Goal: Information Seeking & Learning: Learn about a topic

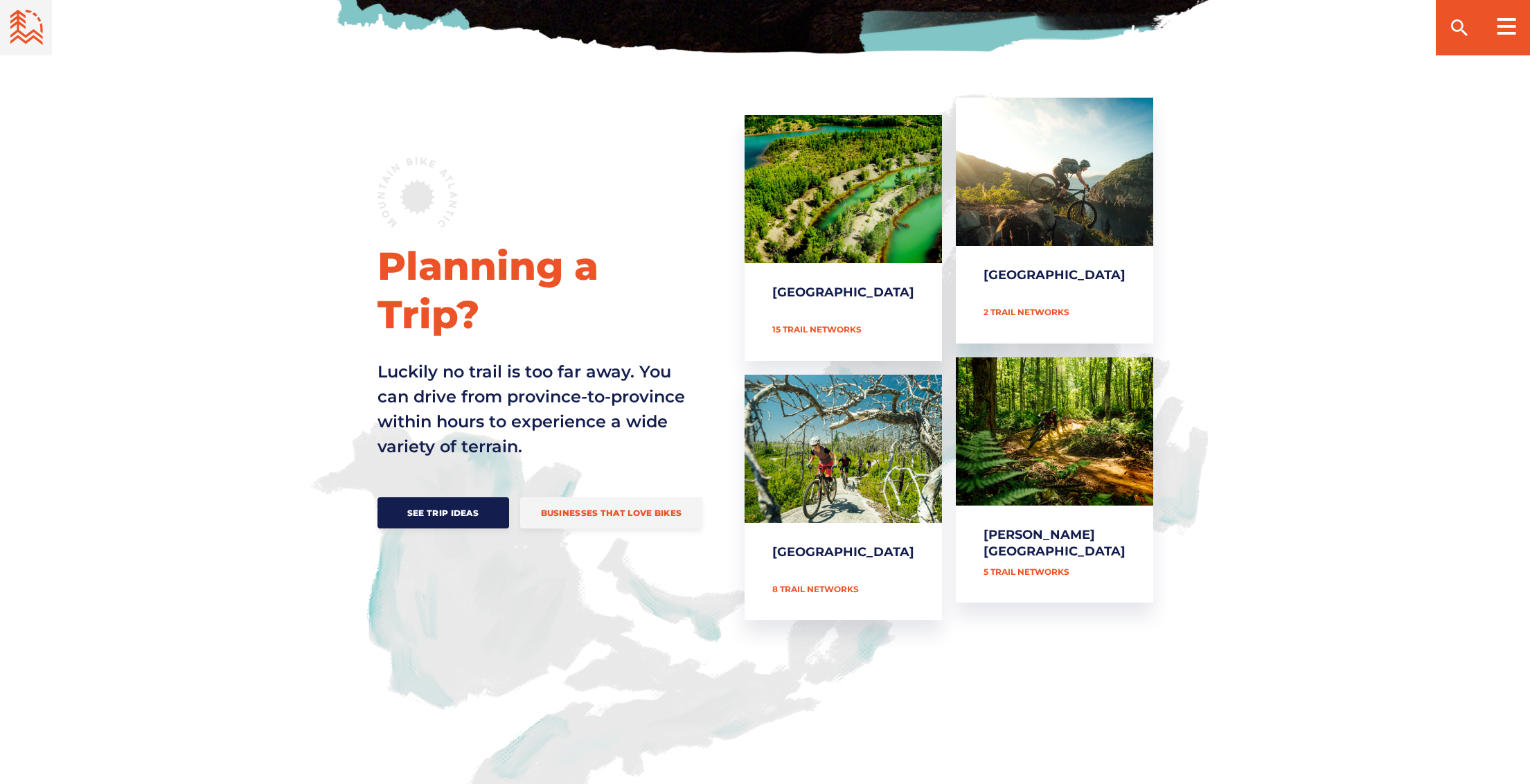
scroll to position [500, 0]
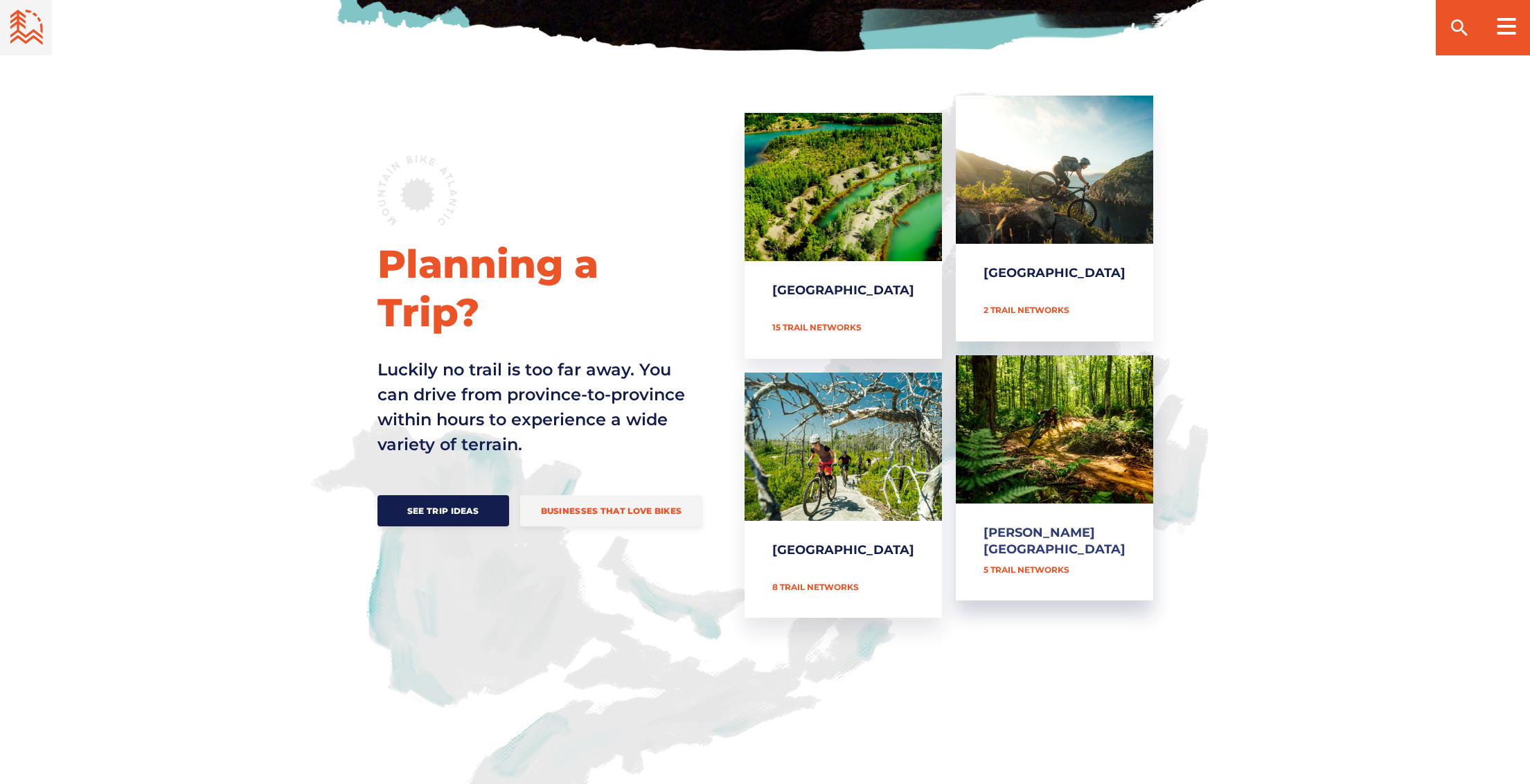
click at [1026, 435] on link "[PERSON_NAME][GEOGRAPHIC_DATA]" at bounding box center [1055, 478] width 198 height 246
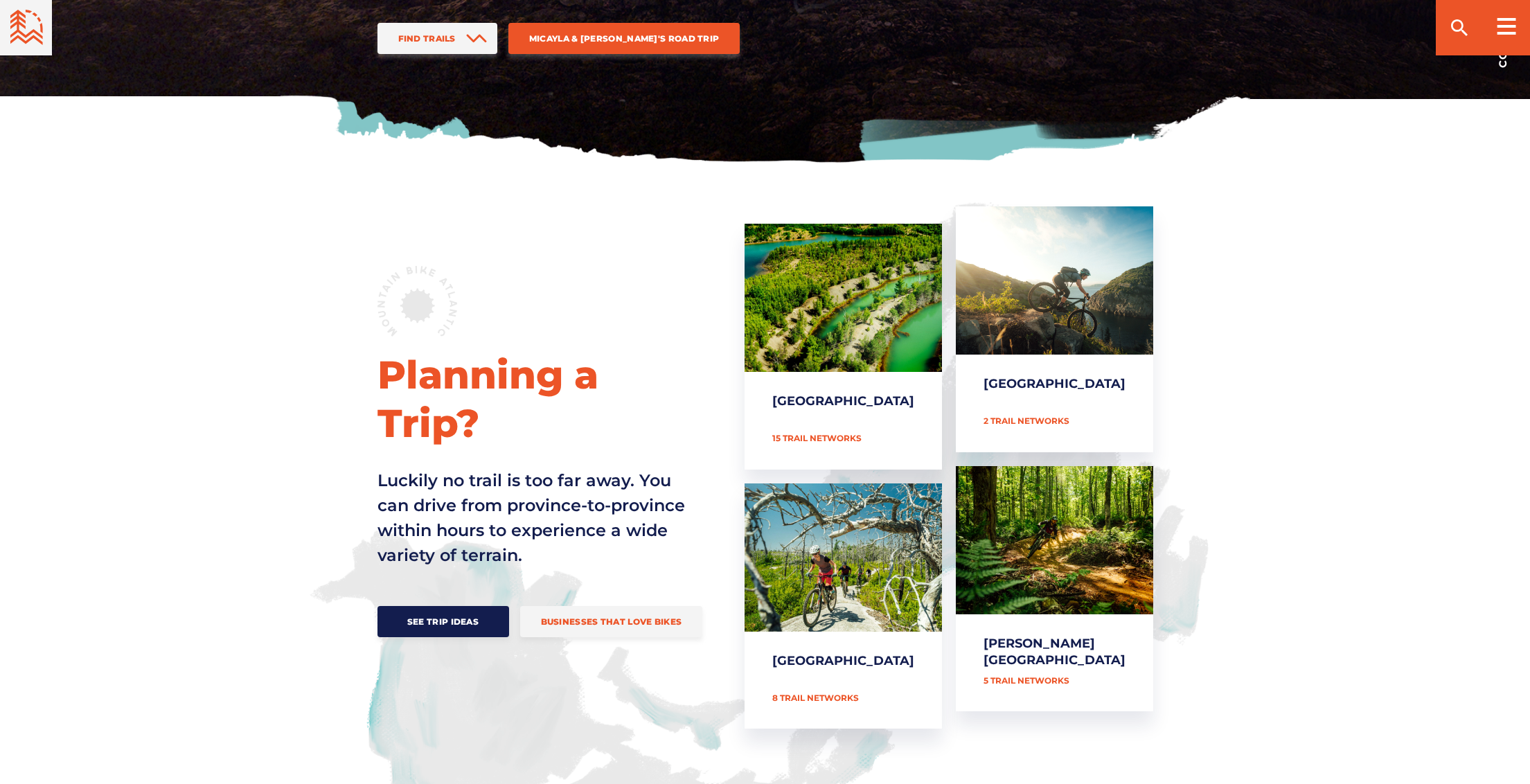
scroll to position [388, 0]
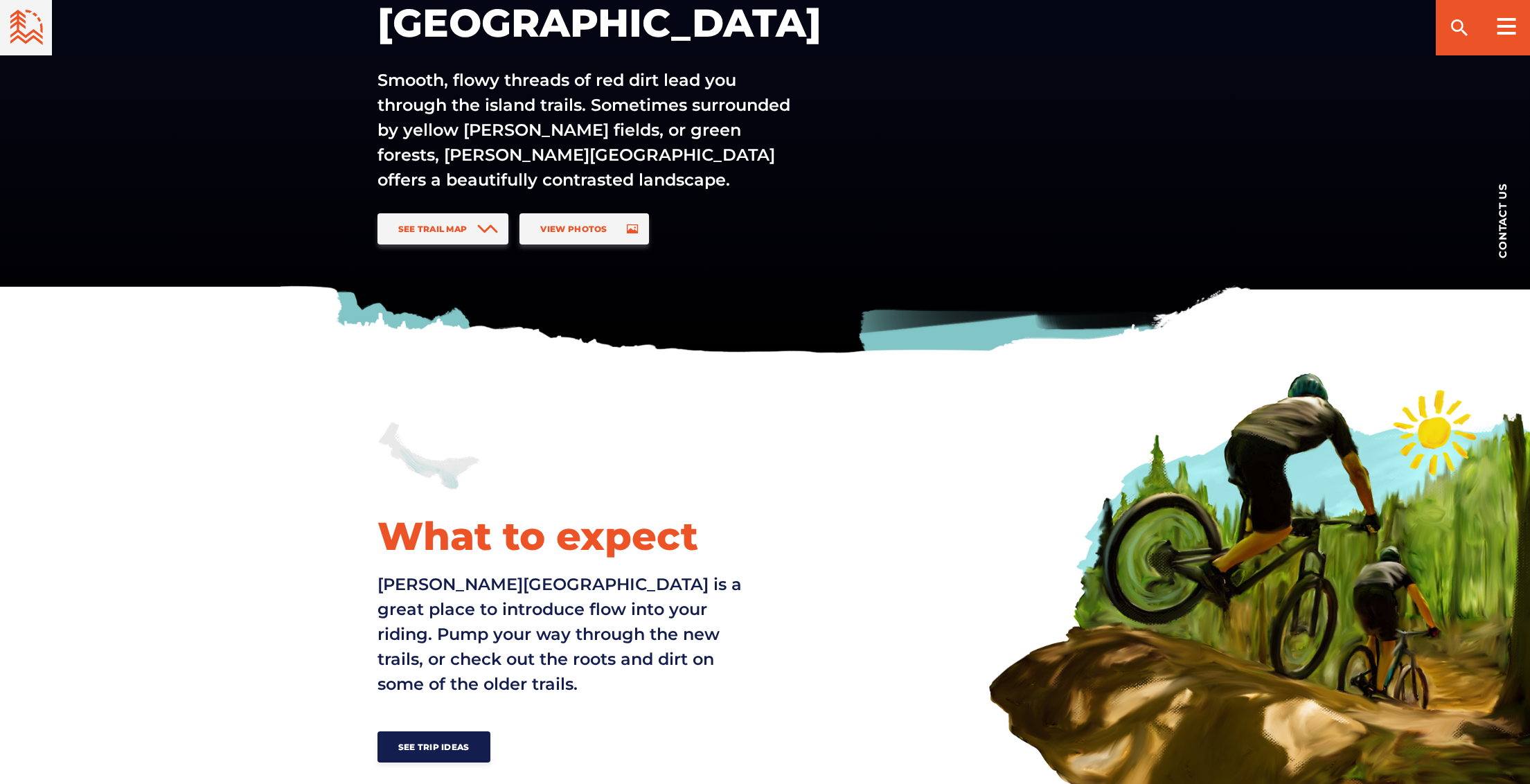
scroll to position [203, 0]
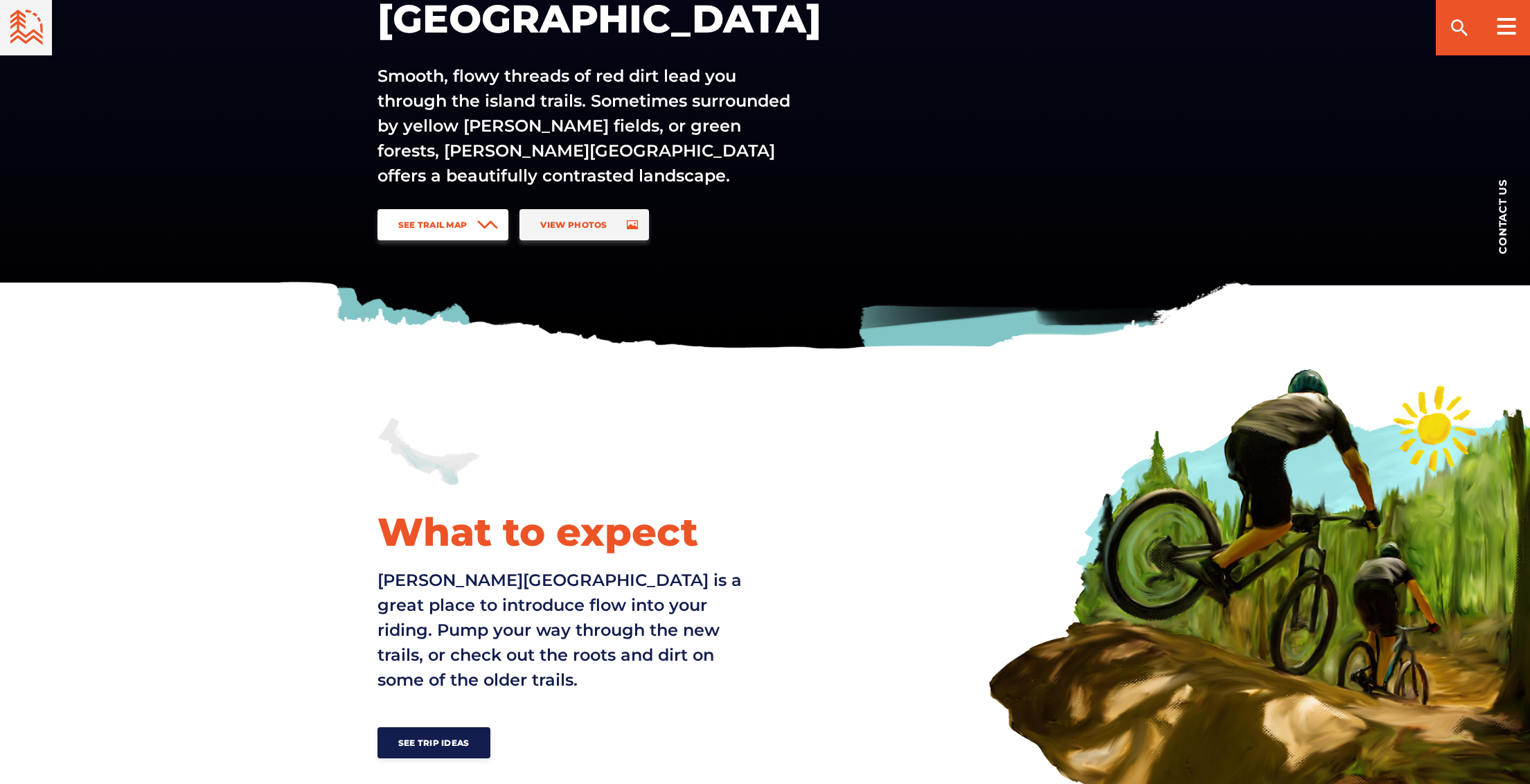
click at [438, 227] on span "See Trail Map" at bounding box center [433, 224] width 69 height 10
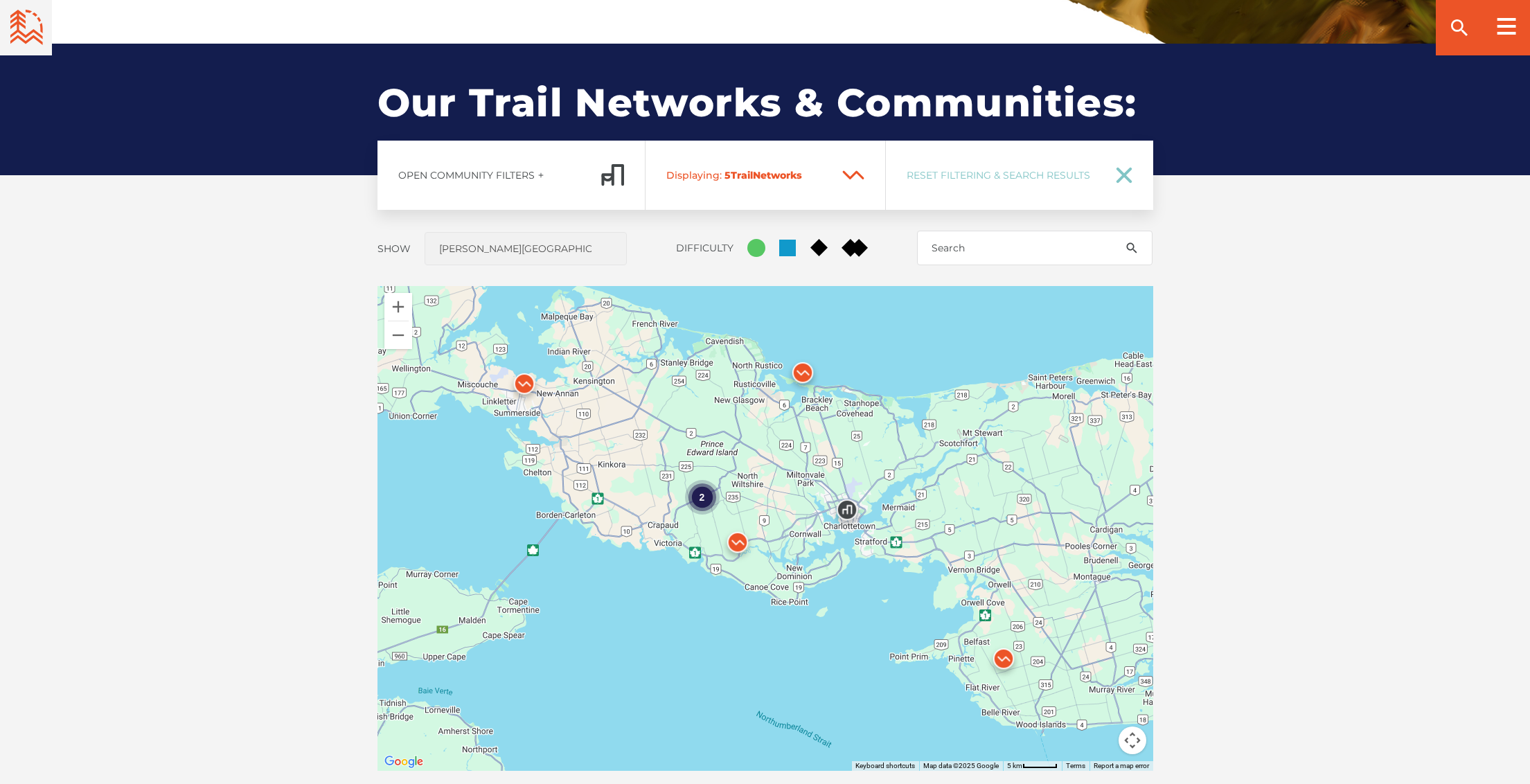
scroll to position [1025, 0]
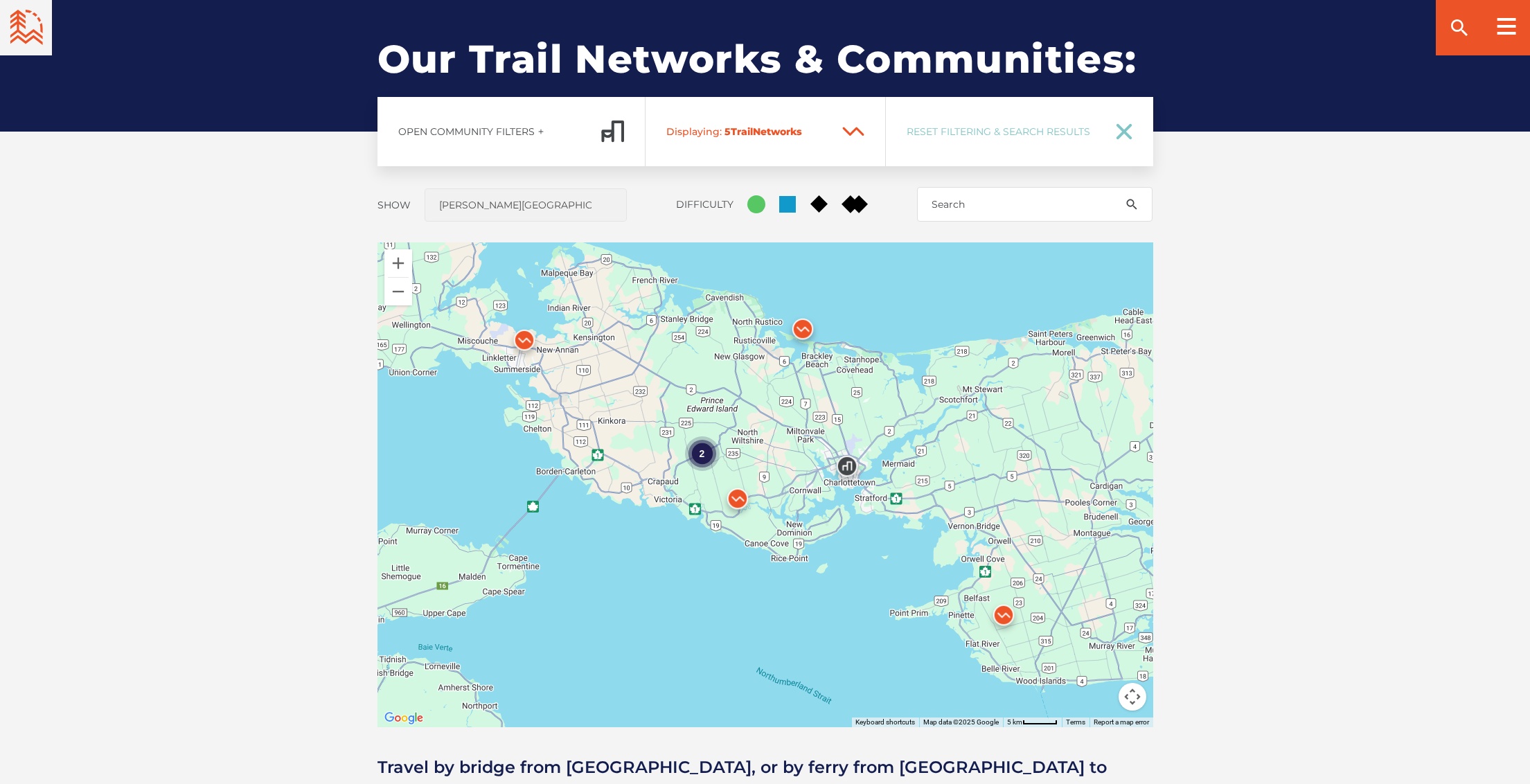
click at [803, 332] on img at bounding box center [803, 332] width 41 height 41
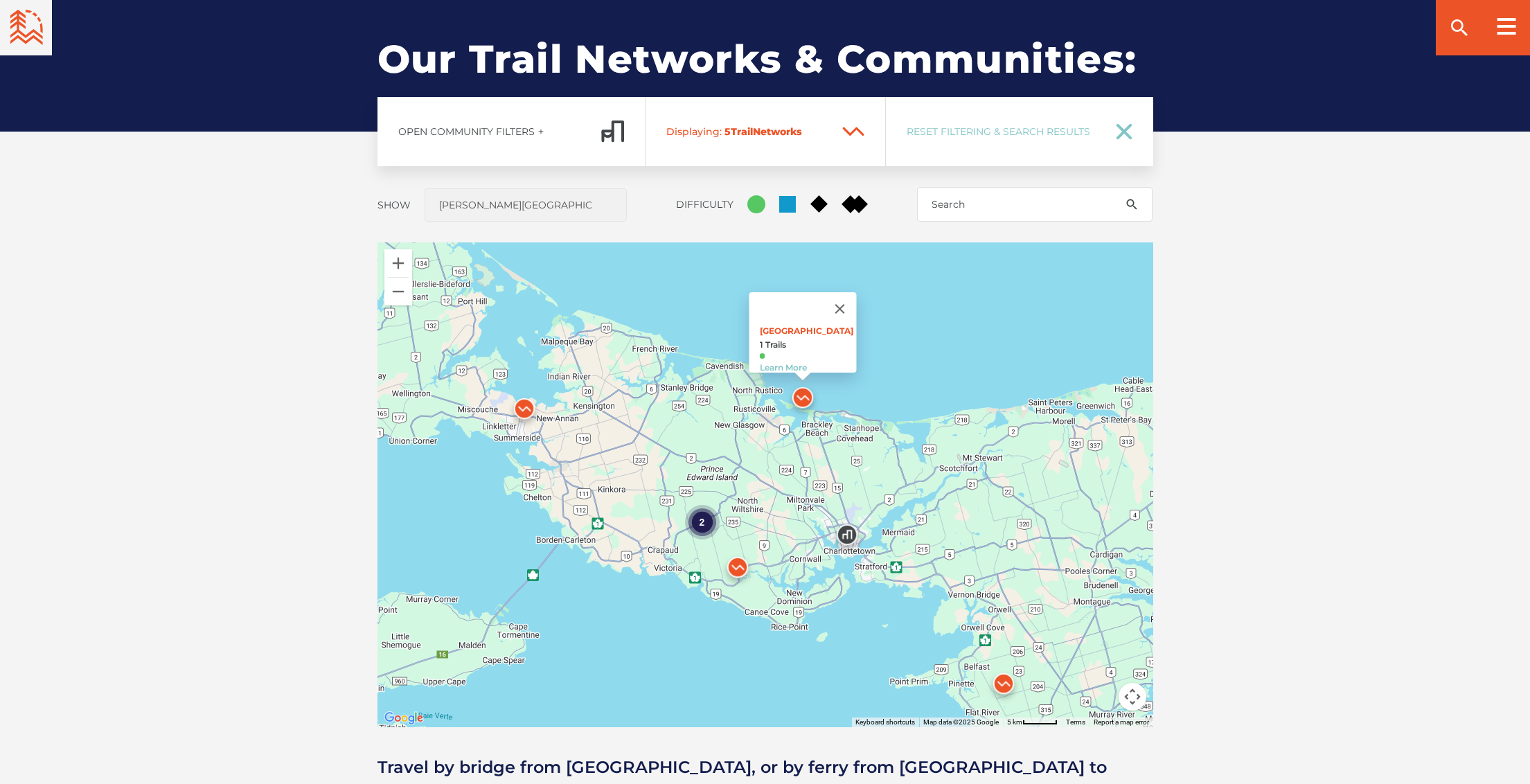
click at [524, 405] on img at bounding box center [525, 412] width 41 height 41
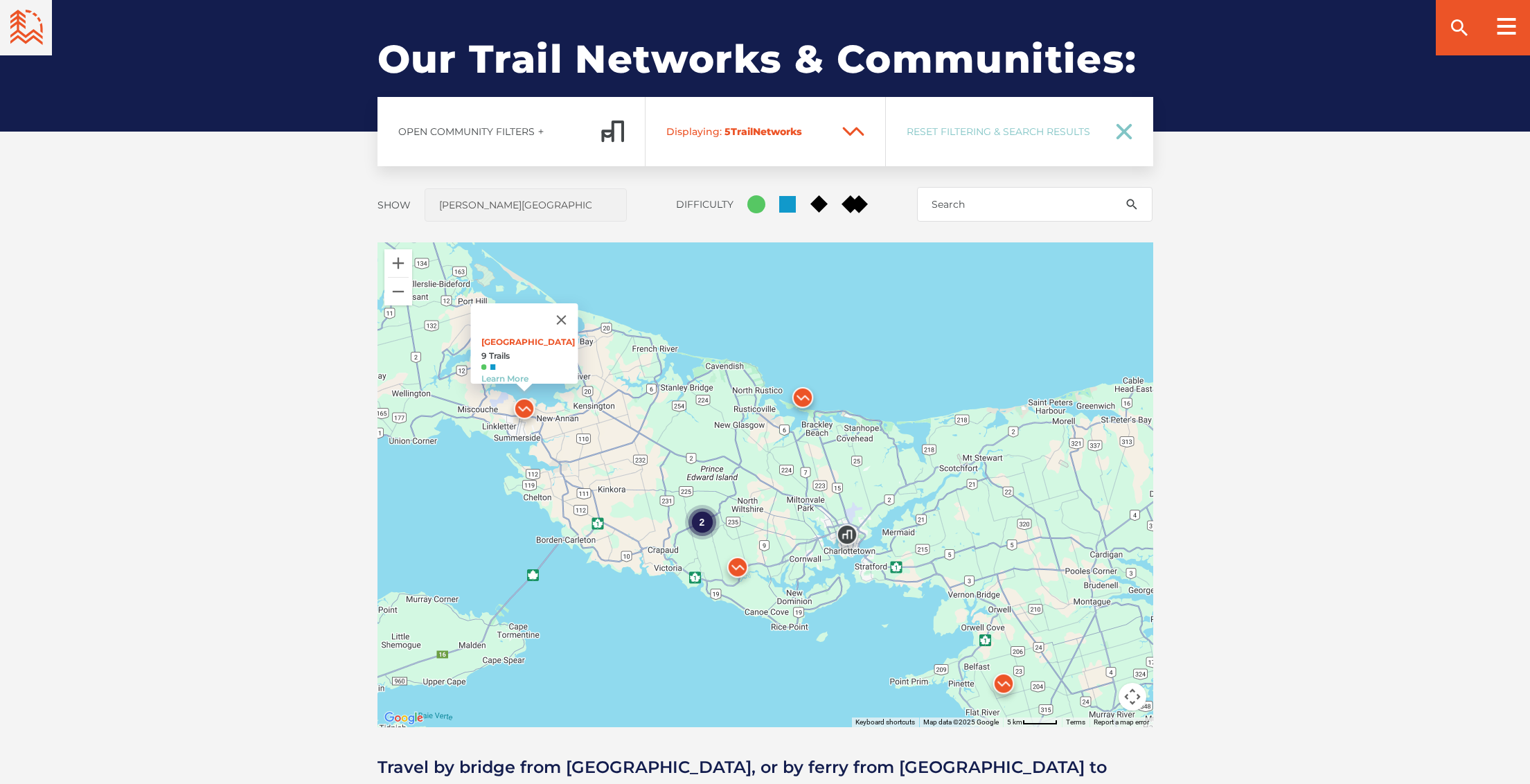
click at [1000, 683] on img at bounding box center [1004, 687] width 41 height 41
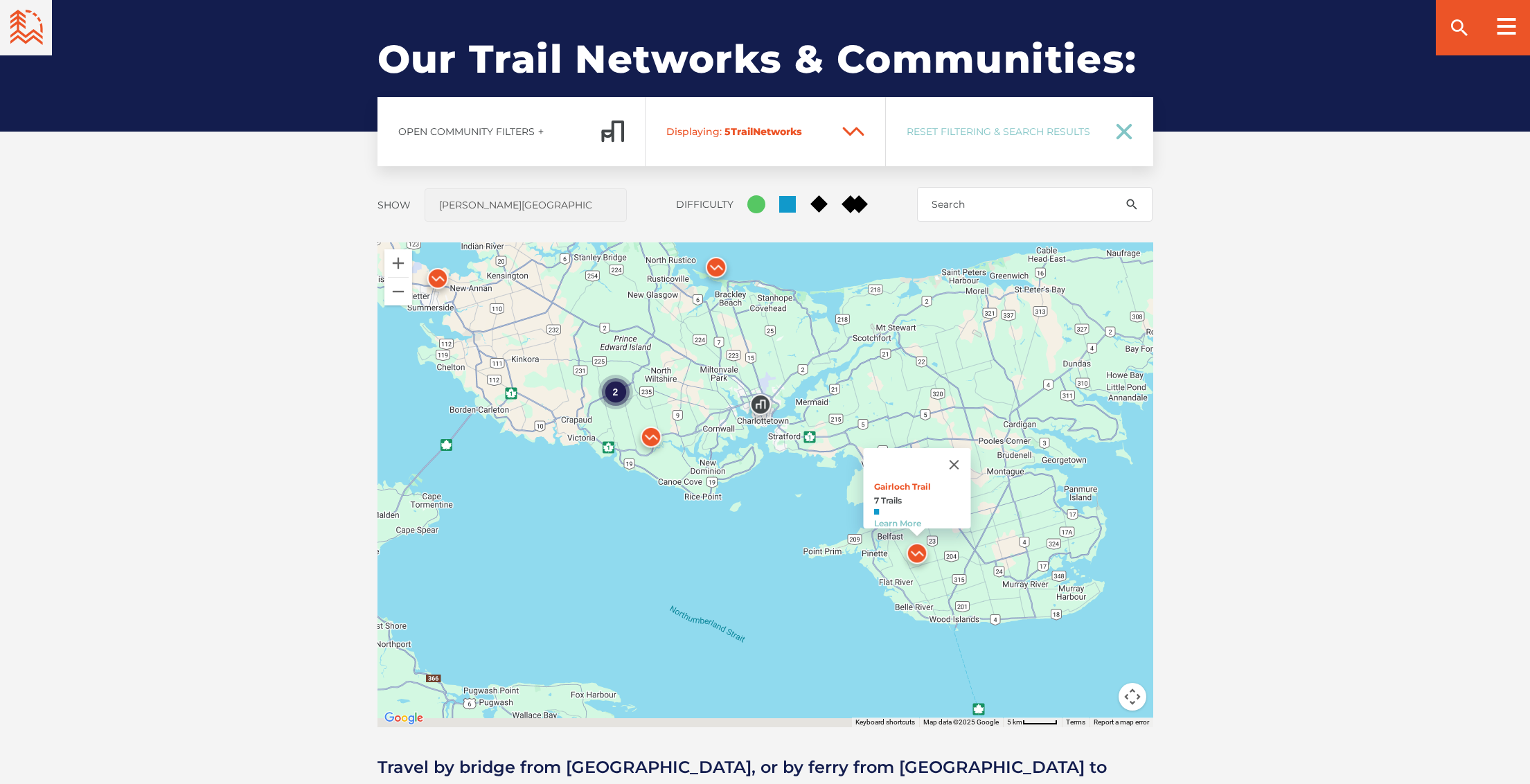
drag, startPoint x: 925, startPoint y: 682, endPoint x: 848, endPoint y: 557, distance: 146.8
click at [833, 556] on div "2 Gairloch Trail 7 Trails Learn More" at bounding box center [765, 485] width 776 height 485
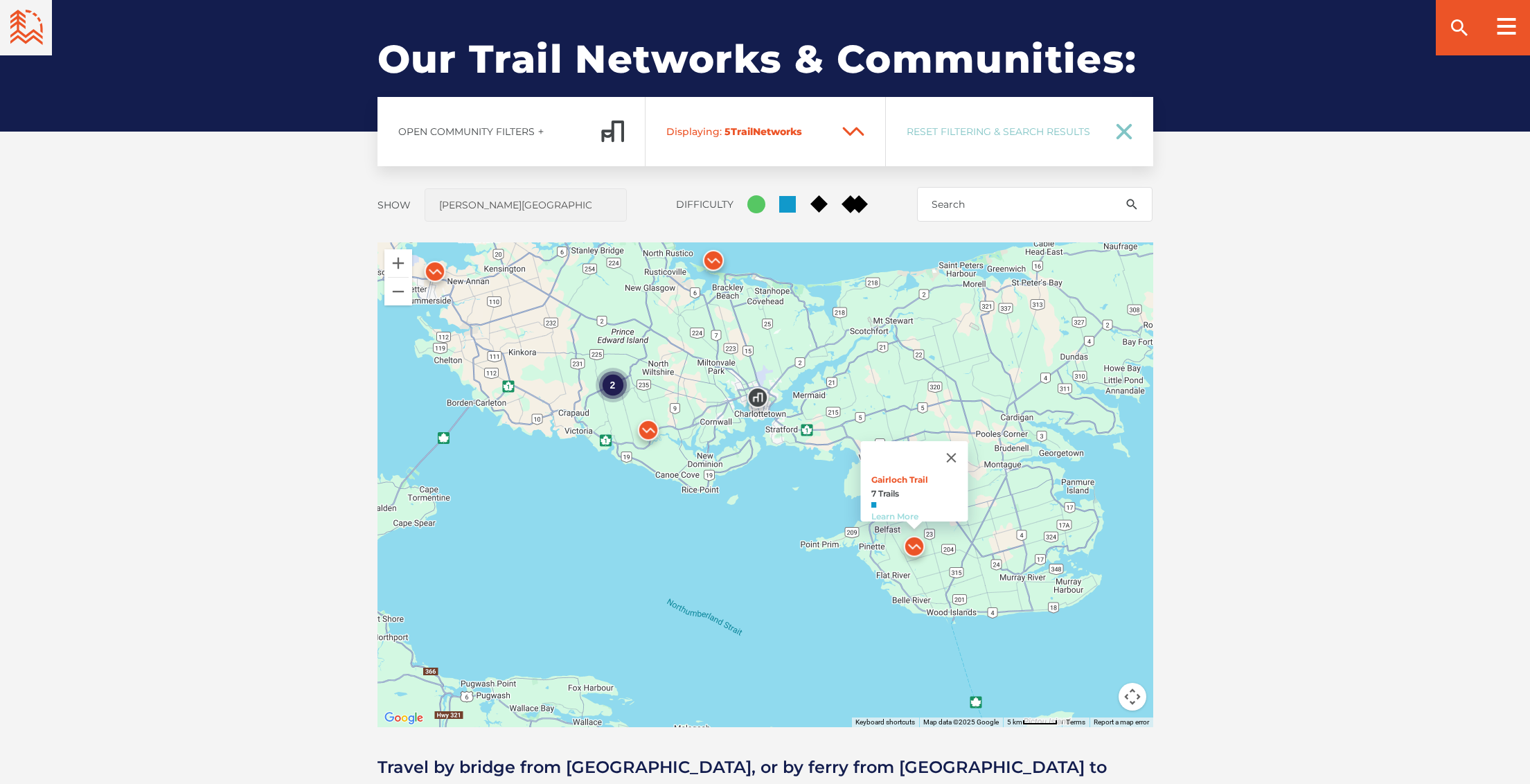
click at [889, 511] on link "Learn More" at bounding box center [894, 516] width 47 height 10
